Goal: Information Seeking & Learning: Learn about a topic

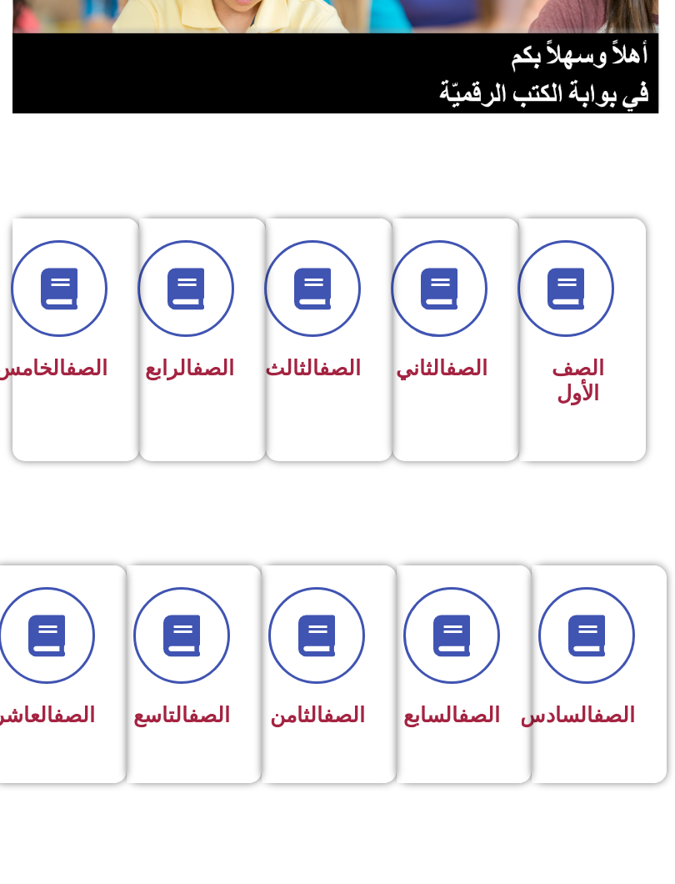
scroll to position [183, 0]
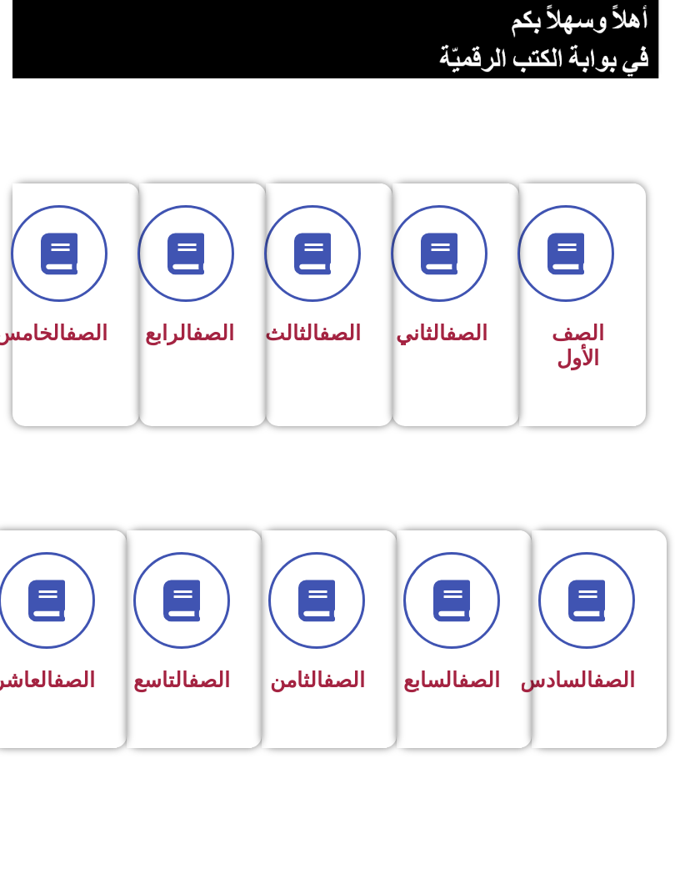
click at [477, 635] on span at bounding box center [452, 683] width 97 height 97
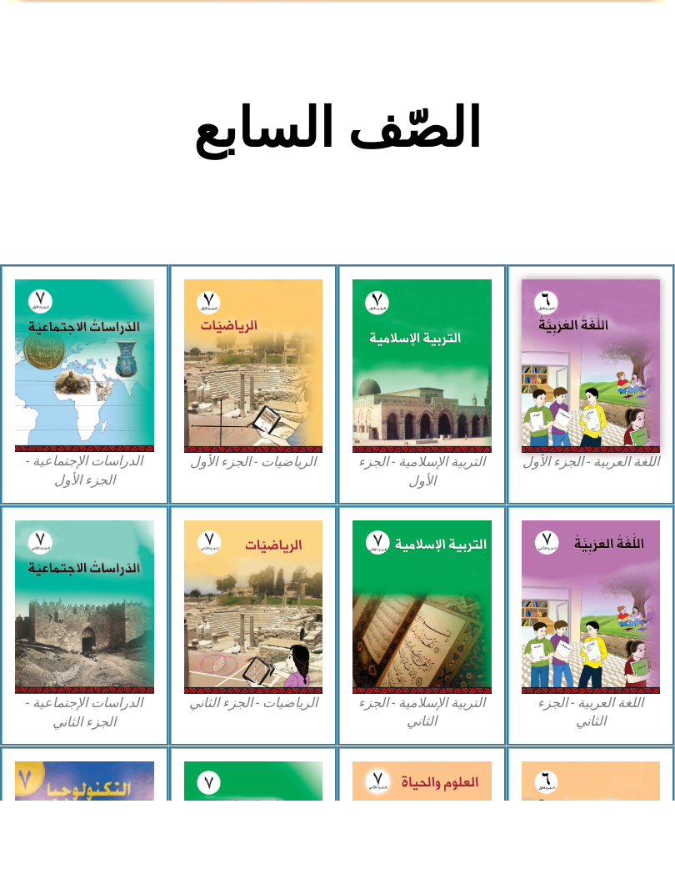
scroll to position [188, 0]
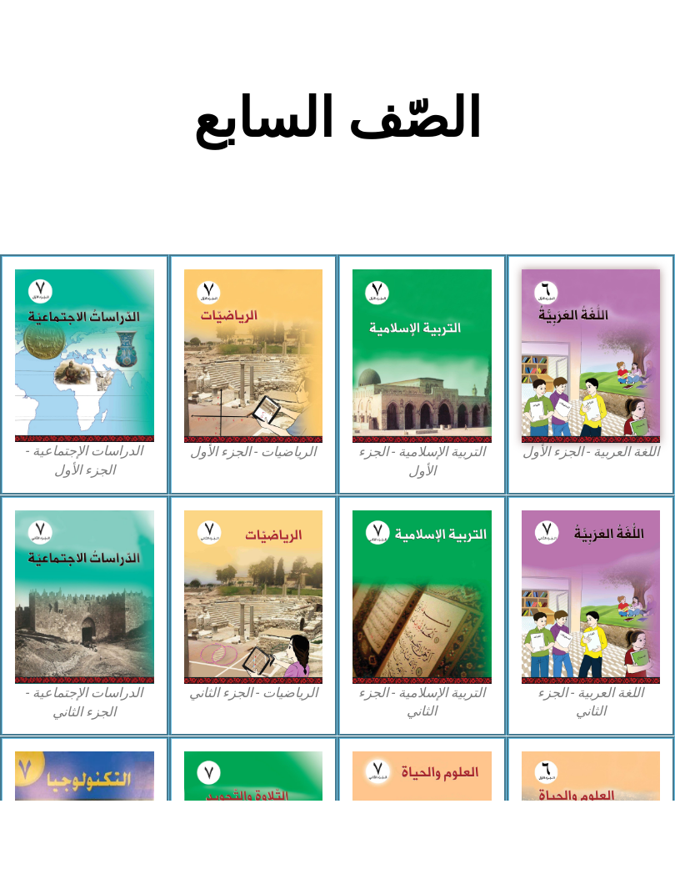
click at [73, 353] on img at bounding box center [84, 439] width 139 height 173
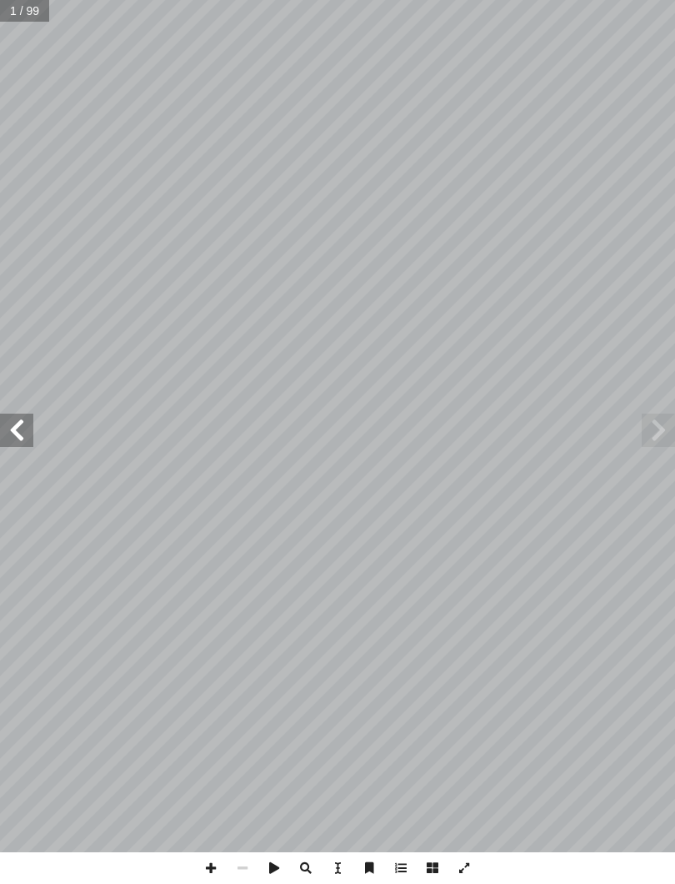
click at [10, 423] on span at bounding box center [16, 430] width 33 height 33
click at [2, 426] on span at bounding box center [16, 430] width 33 height 33
click at [7, 431] on span at bounding box center [16, 430] width 33 height 33
click at [643, 428] on span at bounding box center [658, 430] width 33 height 33
click at [13, 431] on span at bounding box center [16, 430] width 33 height 33
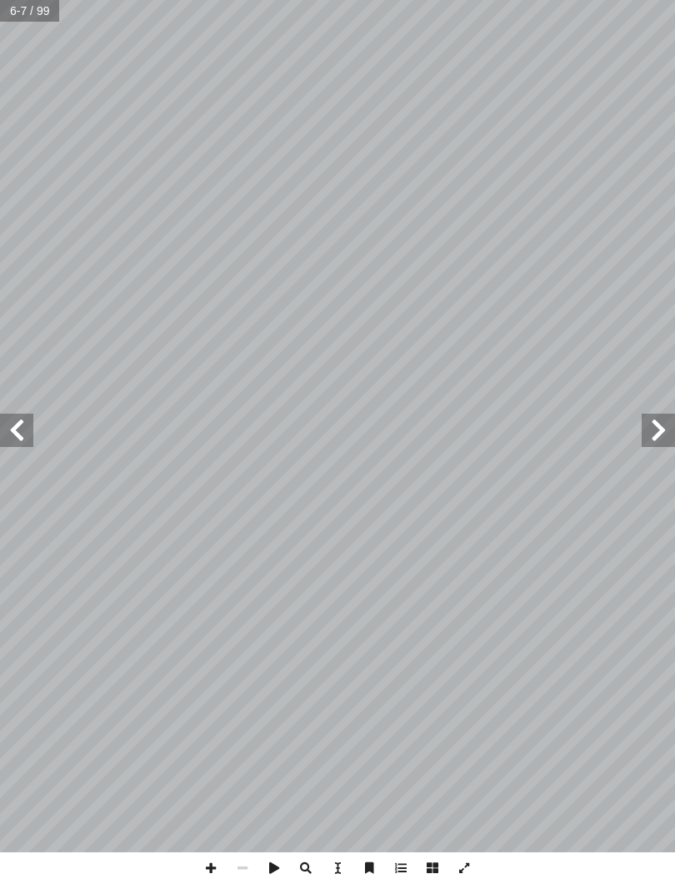
click at [9, 429] on span at bounding box center [16, 430] width 33 height 33
click at [8, 429] on span at bounding box center [16, 430] width 33 height 33
click at [646, 434] on span at bounding box center [658, 430] width 33 height 33
click at [657, 427] on span at bounding box center [658, 430] width 33 height 33
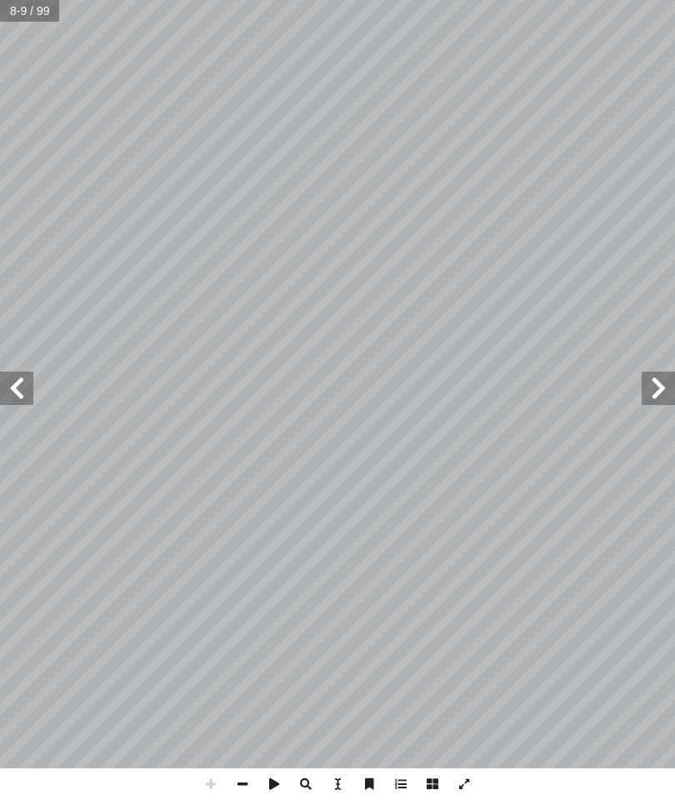
click at [9, 387] on span at bounding box center [16, 388] width 33 height 33
click at [654, 386] on span at bounding box center [658, 388] width 33 height 33
click at [26, 388] on span at bounding box center [16, 388] width 33 height 33
click at [27, 390] on span at bounding box center [16, 388] width 33 height 33
click at [24, 390] on span at bounding box center [16, 388] width 33 height 33
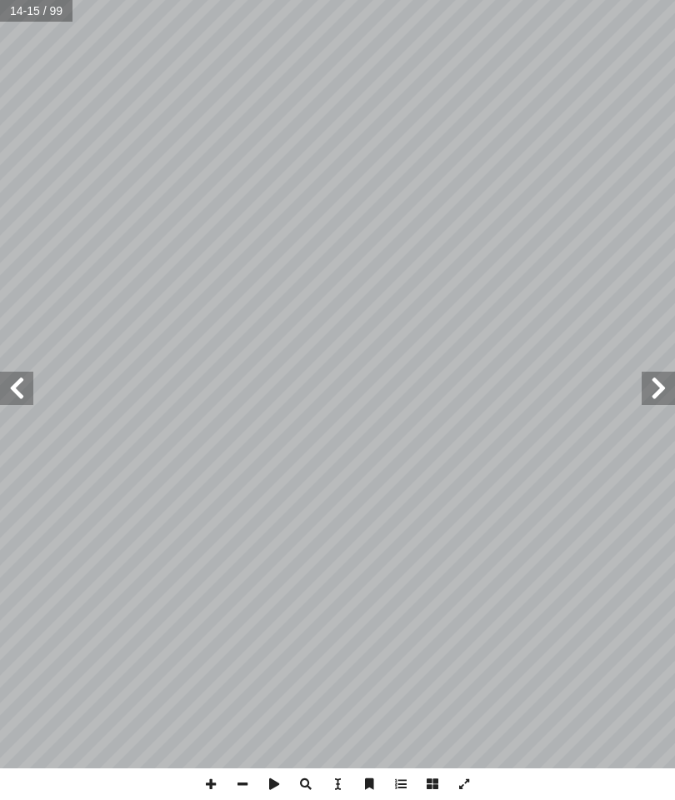
click at [663, 396] on span at bounding box center [658, 388] width 33 height 33
click at [652, 391] on span at bounding box center [658, 388] width 33 height 33
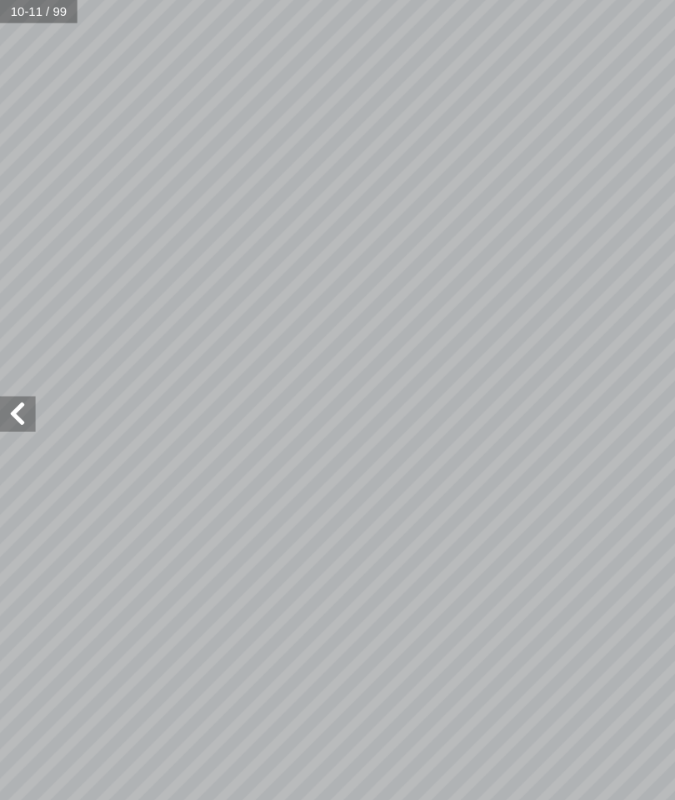
click at [23, 389] on span at bounding box center [16, 388] width 33 height 33
click at [13, 383] on span at bounding box center [16, 388] width 33 height 33
click at [22, 380] on span at bounding box center [16, 388] width 33 height 33
click at [20, 385] on span at bounding box center [16, 388] width 33 height 33
click at [23, 383] on span at bounding box center [16, 388] width 33 height 33
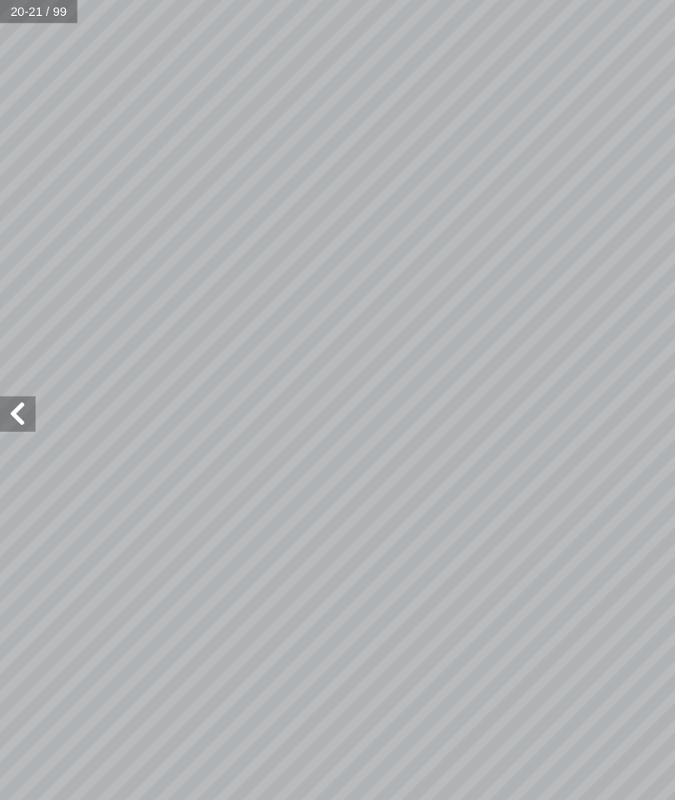
click at [27, 389] on span at bounding box center [16, 388] width 33 height 33
click at [642, 388] on span at bounding box center [658, 388] width 33 height 33
click at [642, 395] on span at bounding box center [658, 388] width 33 height 33
click at [642, 383] on span at bounding box center [658, 388] width 33 height 33
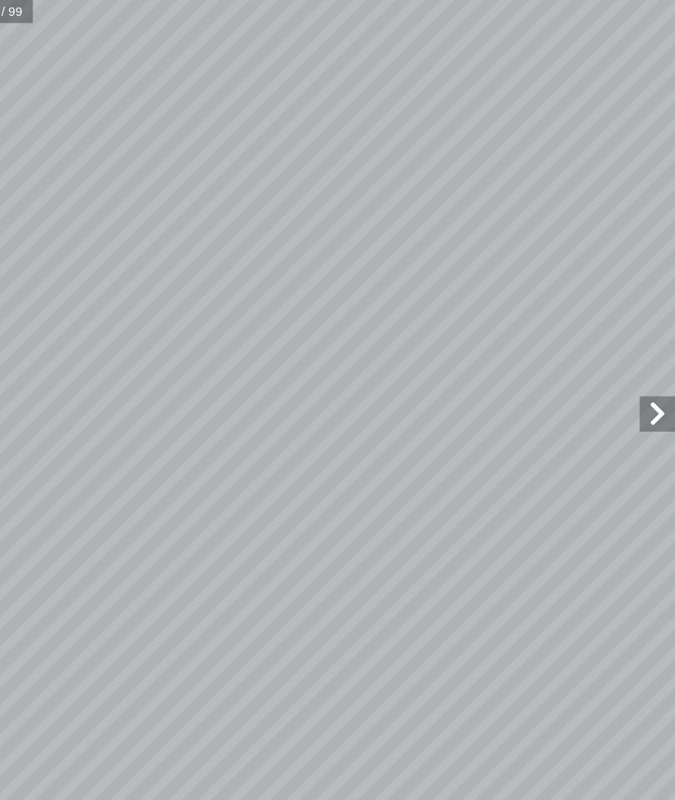
click at [642, 386] on span at bounding box center [658, 388] width 33 height 33
click at [25, 394] on span at bounding box center [16, 388] width 33 height 33
click at [642, 389] on span at bounding box center [658, 388] width 33 height 33
click at [10, 390] on span at bounding box center [16, 388] width 33 height 33
click at [642, 389] on span at bounding box center [658, 388] width 33 height 33
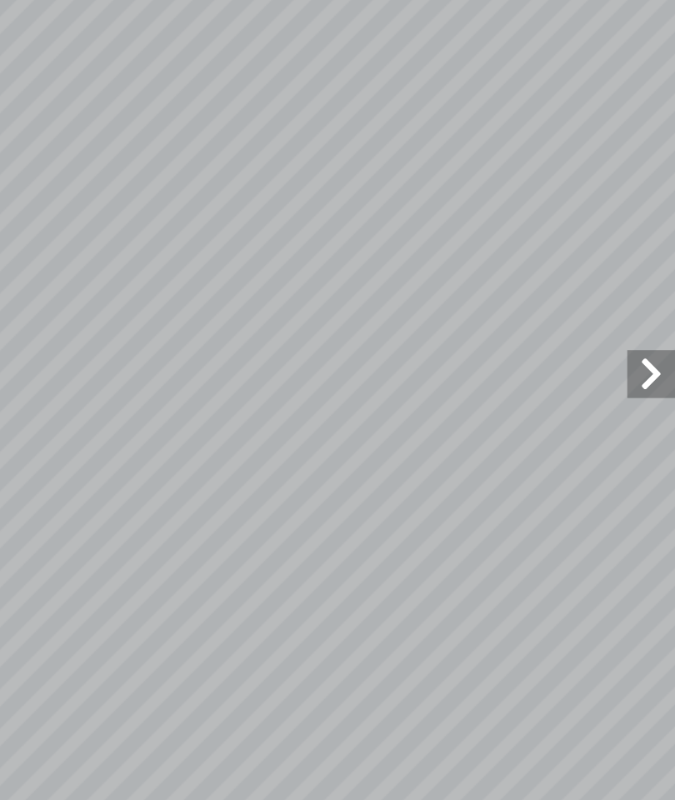
click at [642, 372] on span at bounding box center [658, 388] width 33 height 33
click at [17, 372] on span at bounding box center [16, 388] width 33 height 33
click at [642, 372] on span at bounding box center [658, 388] width 33 height 33
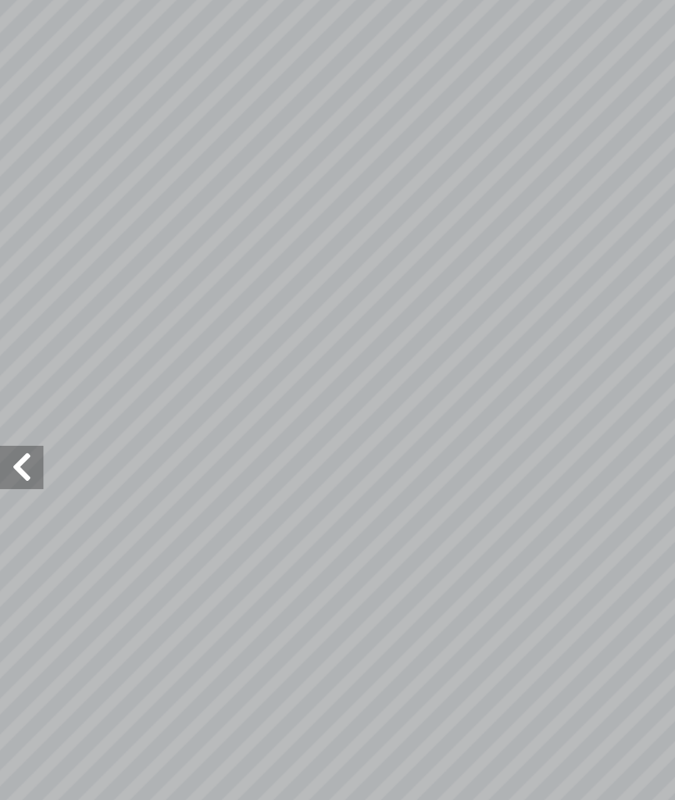
click at [11, 372] on span at bounding box center [16, 388] width 33 height 33
click at [18, 372] on span at bounding box center [16, 388] width 33 height 33
click at [9, 372] on span at bounding box center [16, 388] width 33 height 33
click at [10, 372] on span at bounding box center [16, 388] width 33 height 33
